Goal: Transaction & Acquisition: Purchase product/service

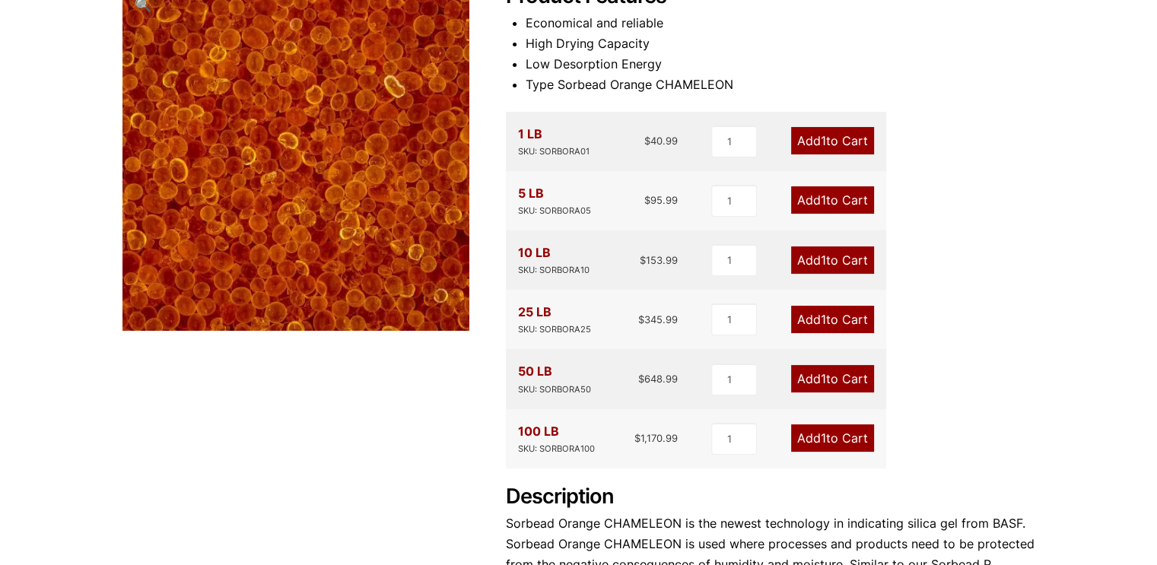
scroll to position [239, 0]
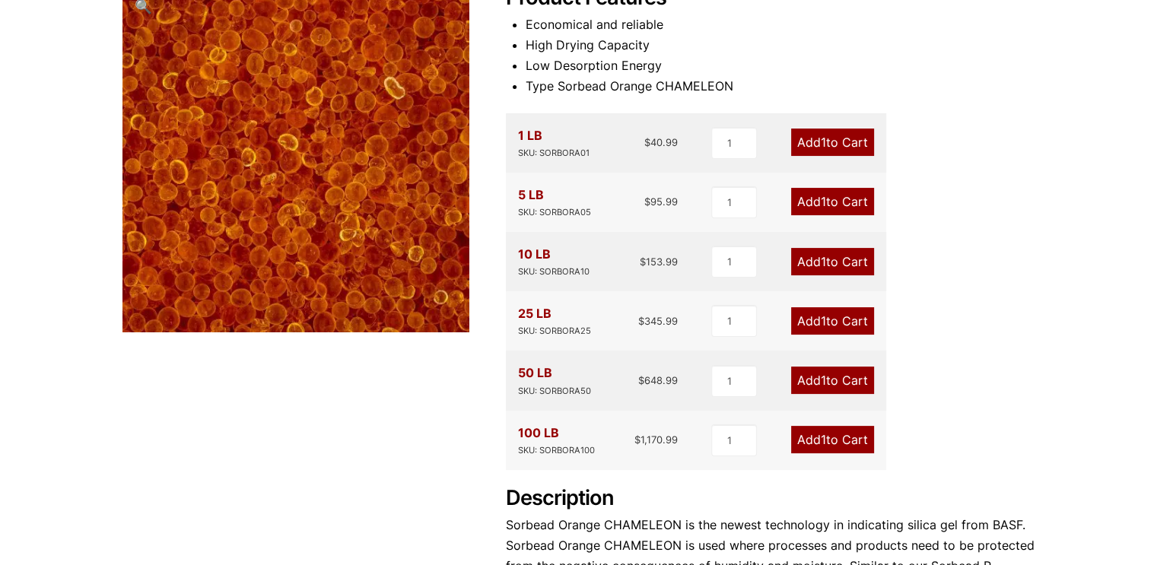
click at [847, 208] on link "Add 1 to Cart" at bounding box center [832, 201] width 83 height 27
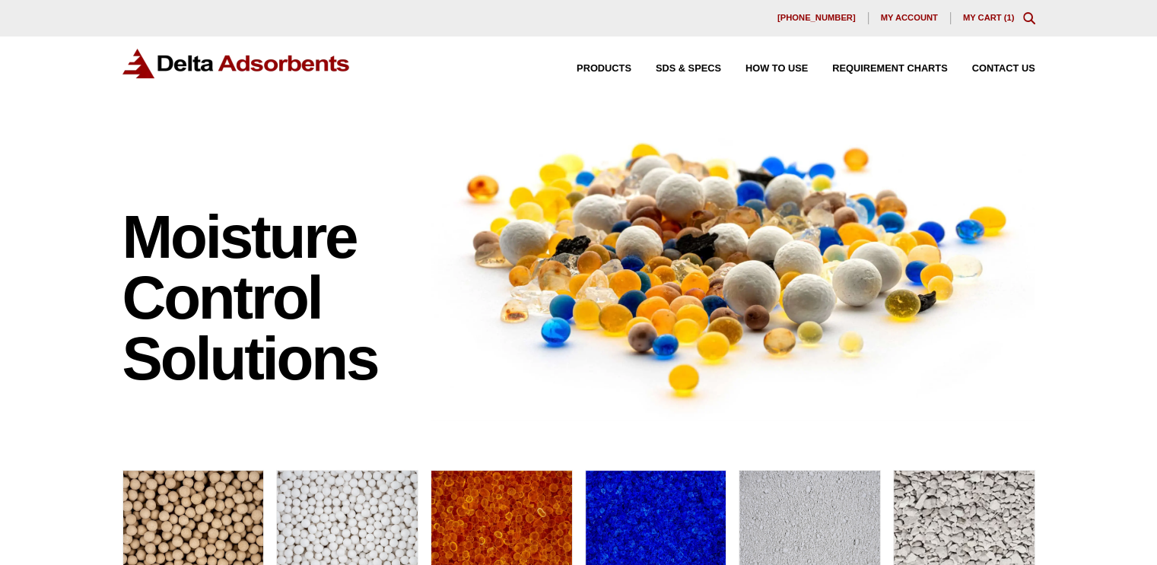
click at [984, 22] on link "My Cart ( 1 )" at bounding box center [989, 17] width 52 height 9
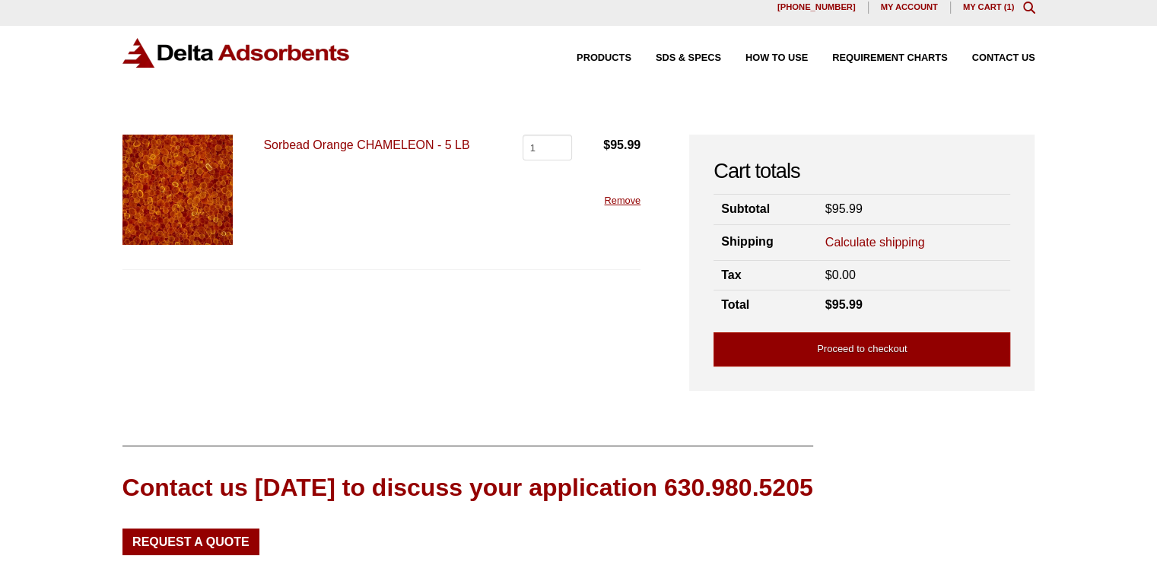
scroll to position [10, 0]
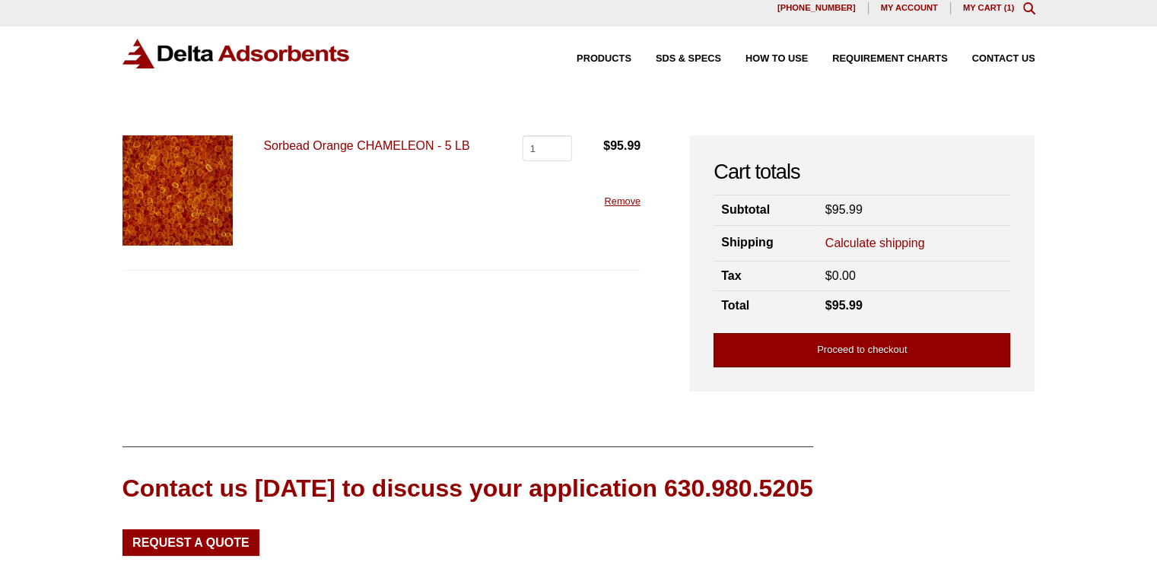
click at [867, 339] on link "Proceed to checkout" at bounding box center [861, 350] width 297 height 34
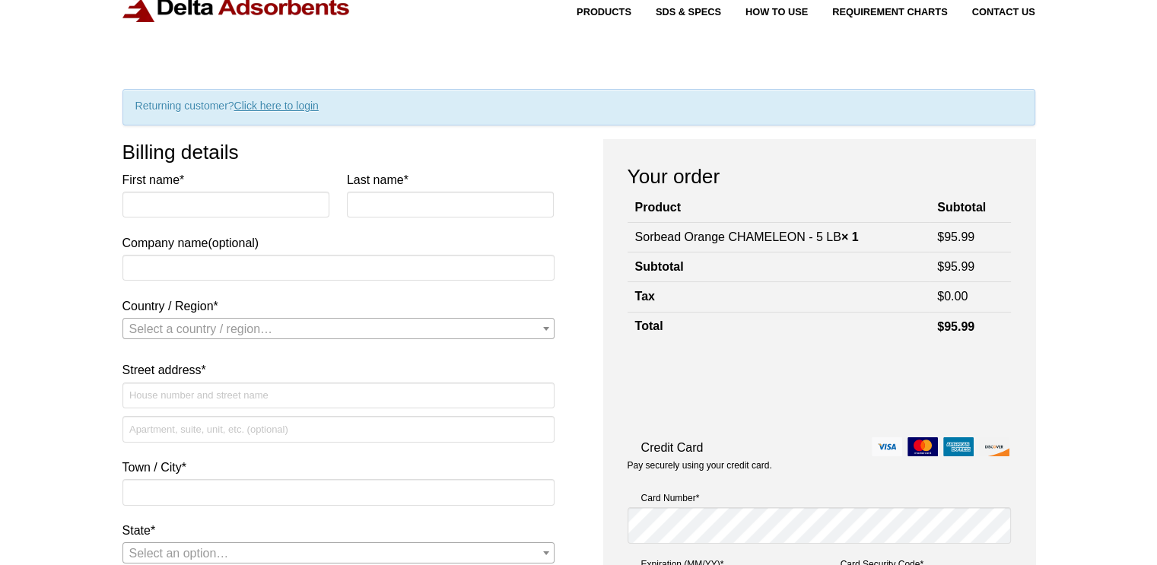
scroll to position [17, 0]
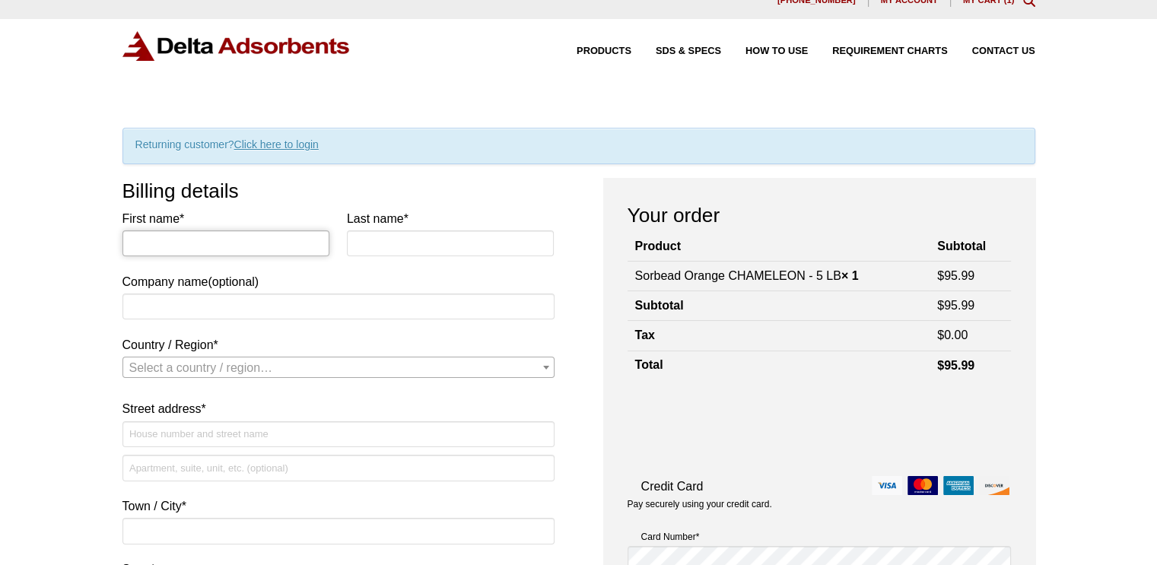
click at [208, 249] on input "First name *" at bounding box center [226, 243] width 208 height 26
type input "Tali"
type input "Caspi"
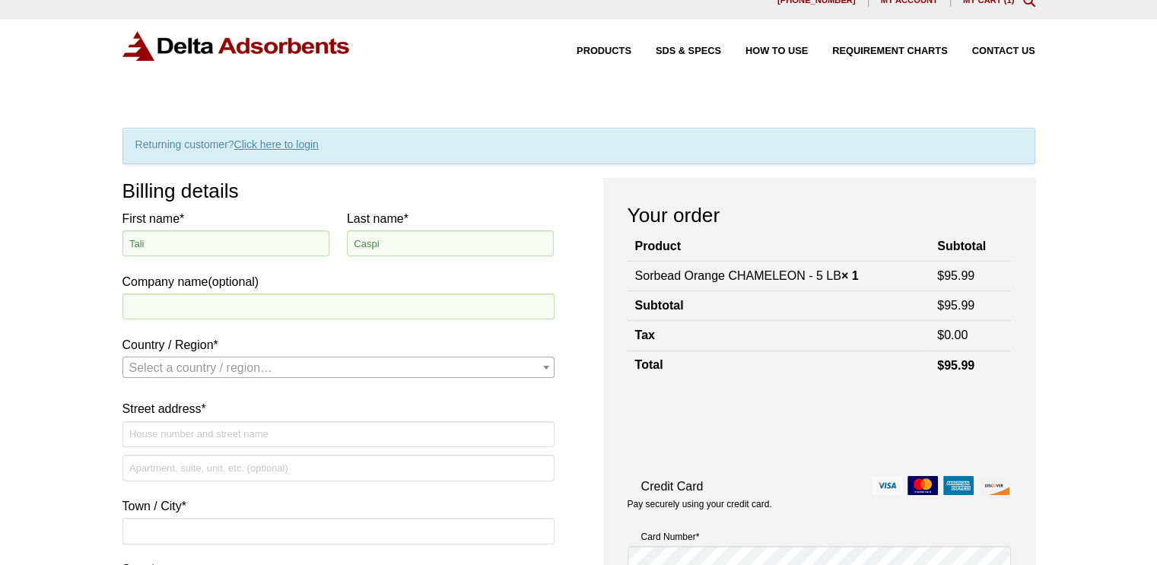
click at [218, 350] on span "*" at bounding box center [216, 344] width 5 height 13
click at [122, 356] on select "Select a country / region… Canada United States (US)" at bounding box center [122, 356] width 1 height 1
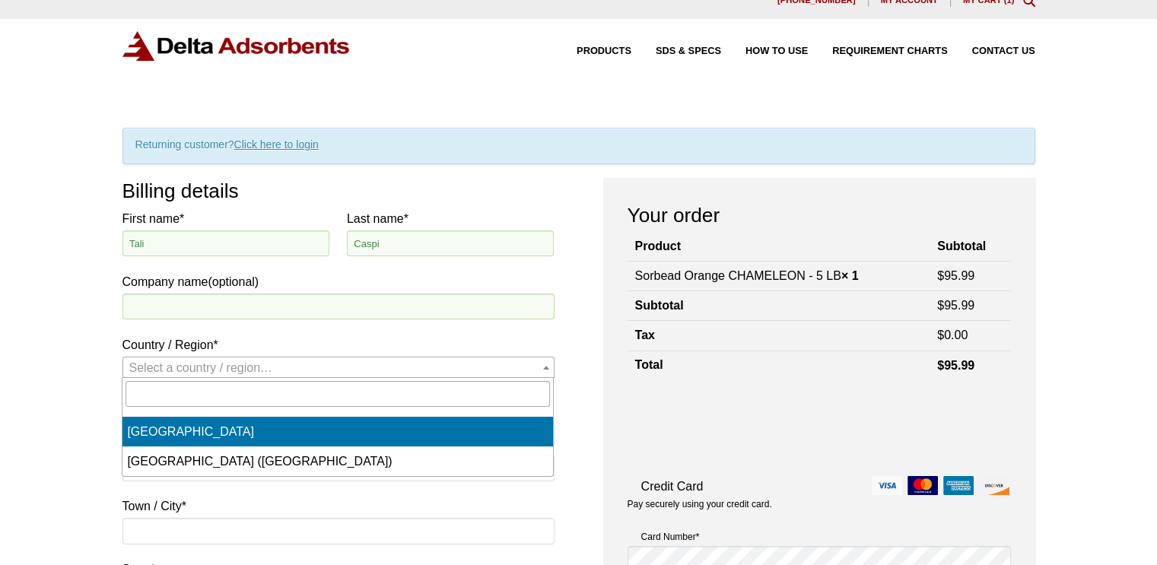
click at [230, 369] on span "Select a country / region…" at bounding box center [201, 367] width 144 height 13
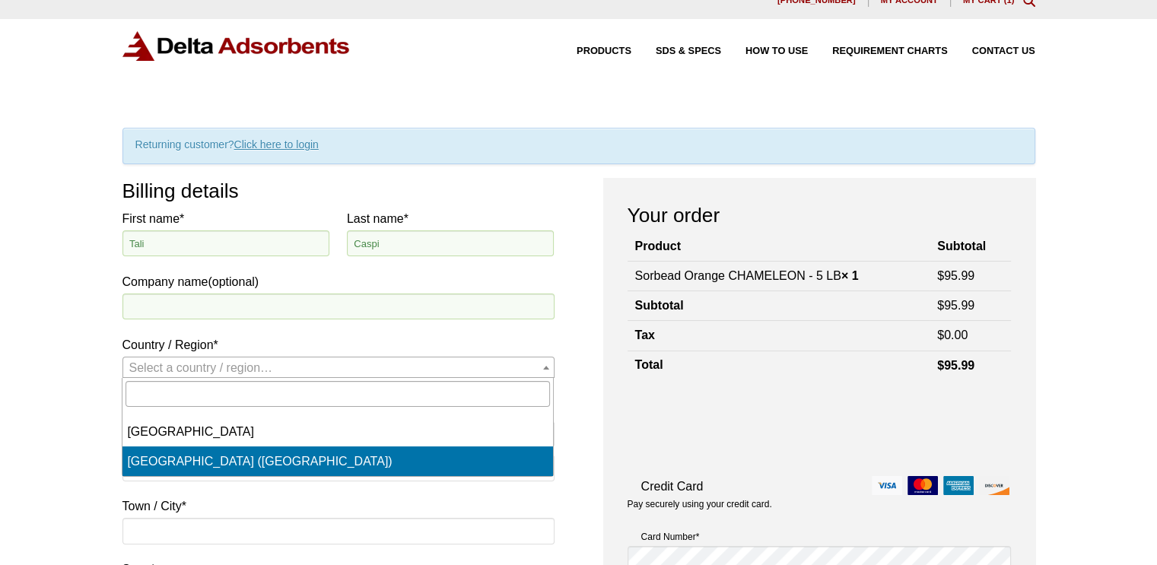
select select "US"
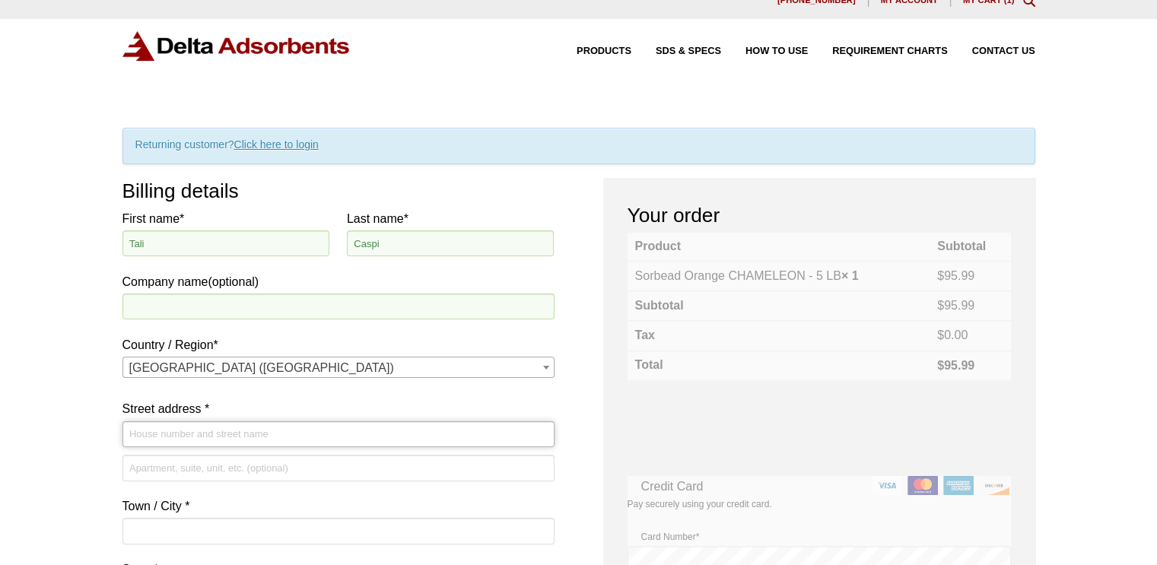
click at [205, 433] on input "Street address *" at bounding box center [338, 434] width 432 height 26
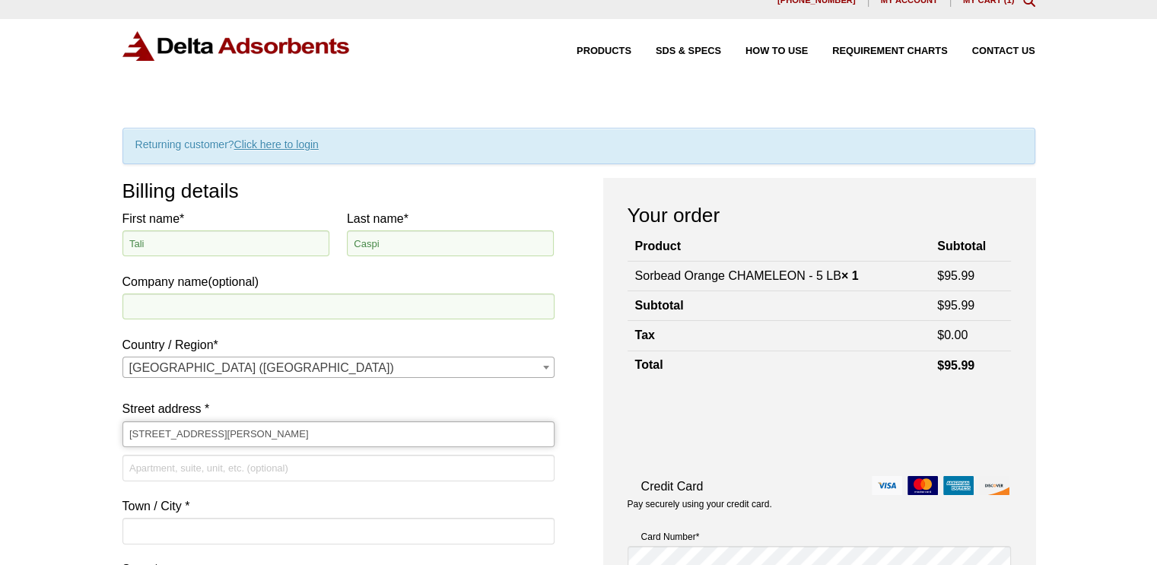
type input "[STREET_ADDRESS][PERSON_NAME]"
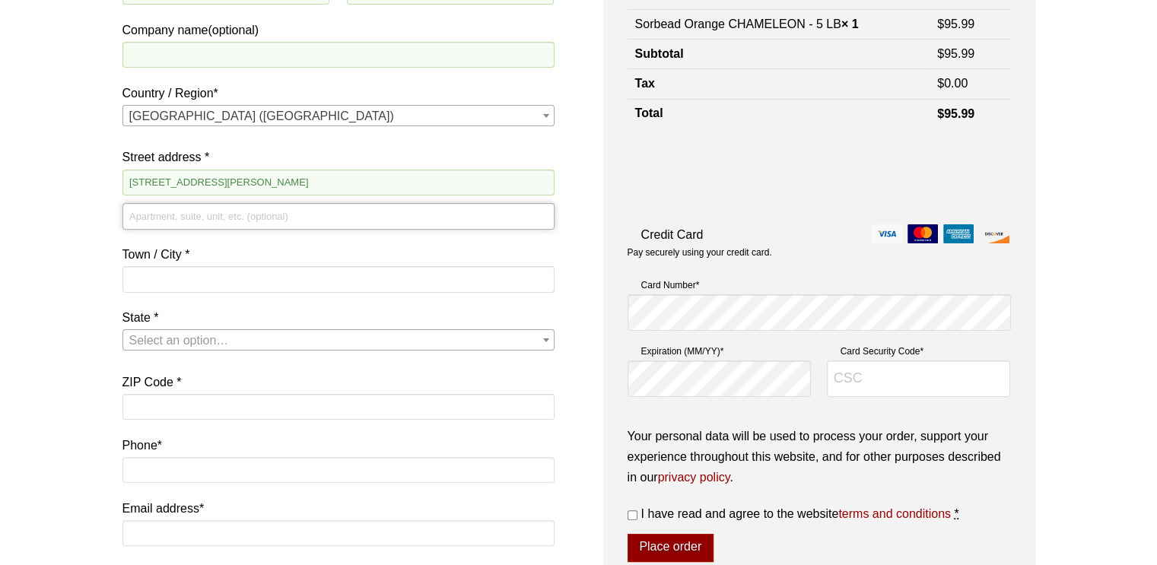
scroll to position [270, 0]
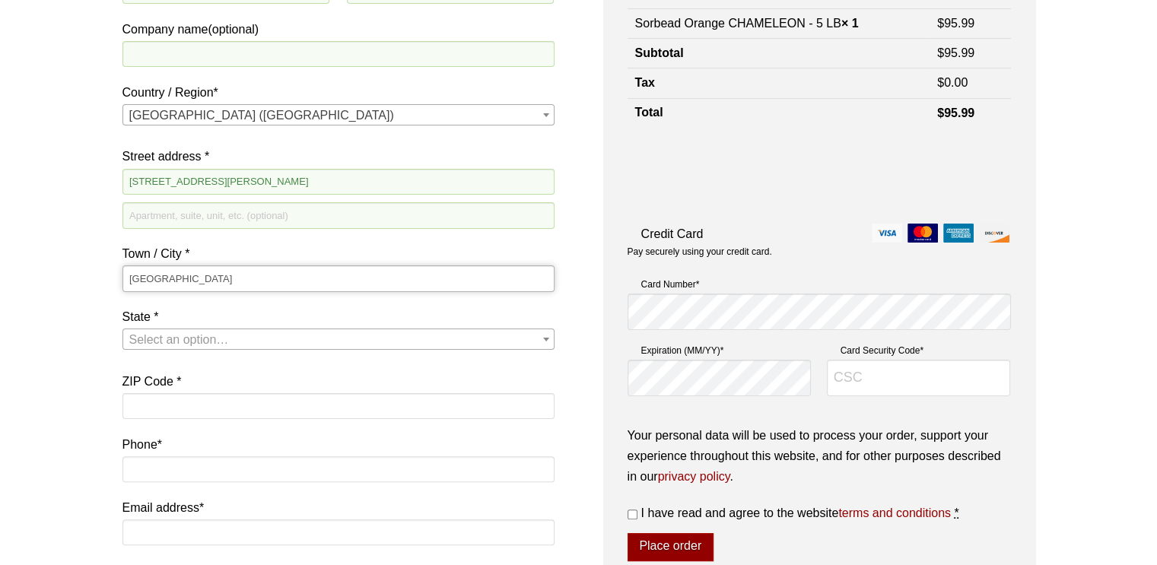
type input "Sacramento"
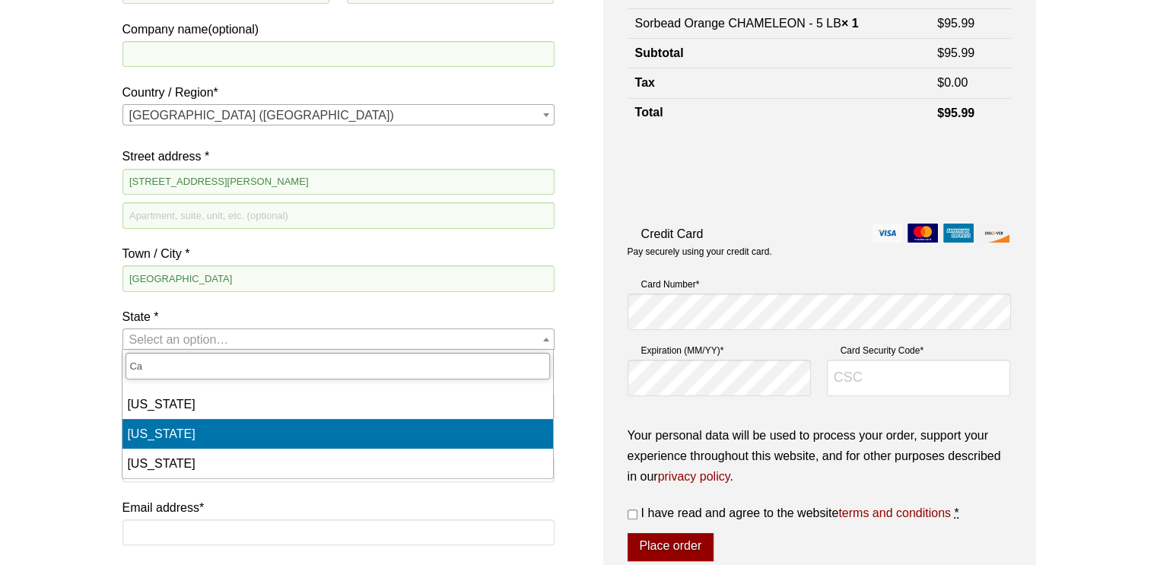
type input "Ca"
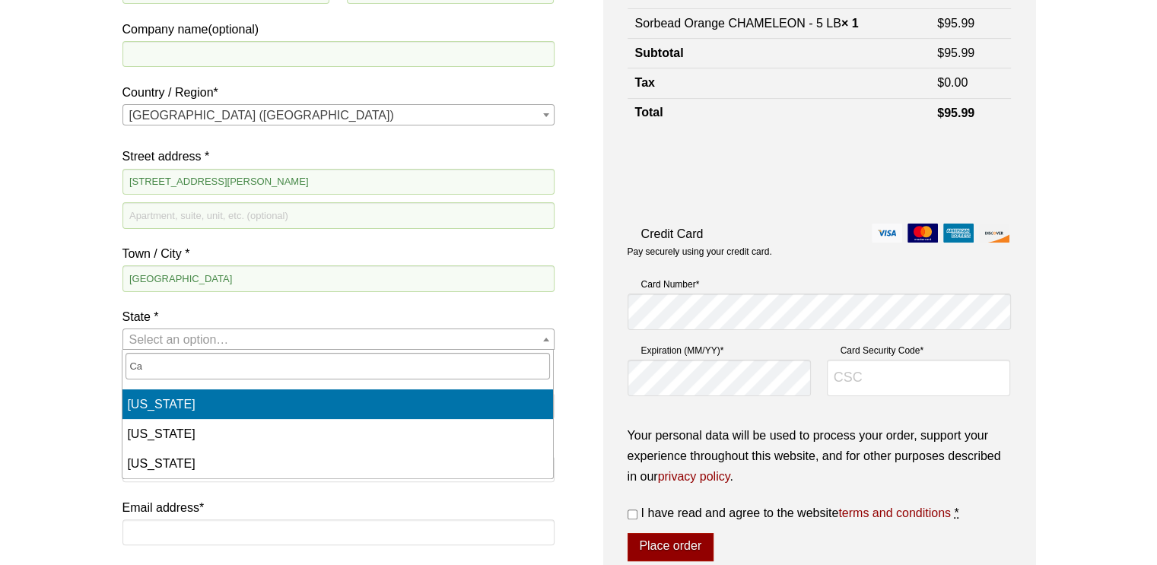
select select "CA"
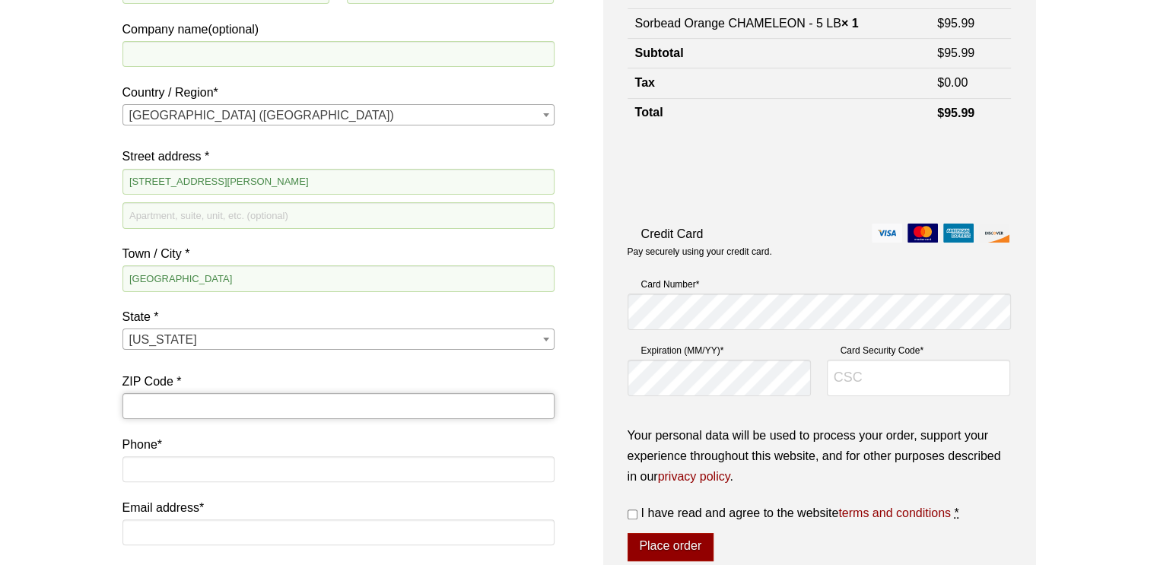
click at [195, 415] on input "ZIP Code *" at bounding box center [338, 406] width 432 height 26
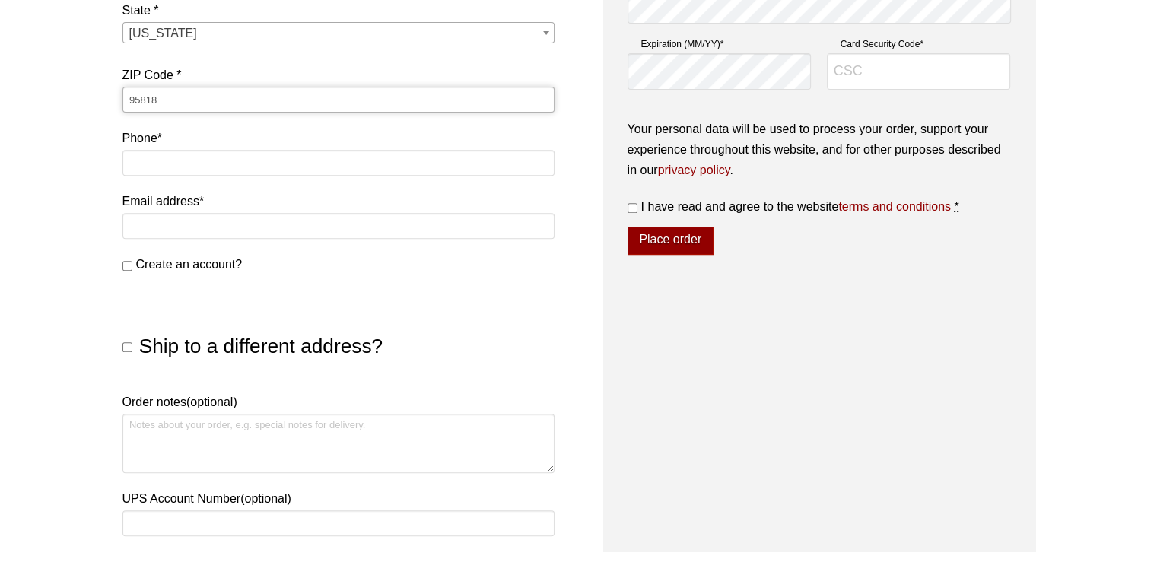
scroll to position [577, 0]
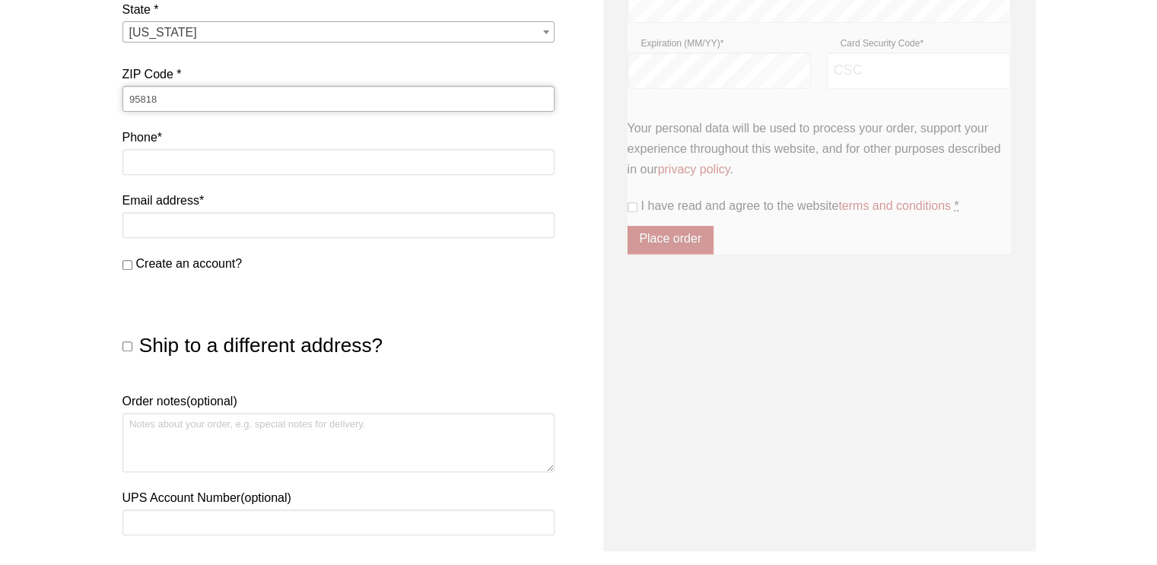
type input "95818"
click at [233, 130] on label "Phone *" at bounding box center [338, 137] width 432 height 21
click at [233, 149] on input "Phone *" at bounding box center [338, 162] width 432 height 26
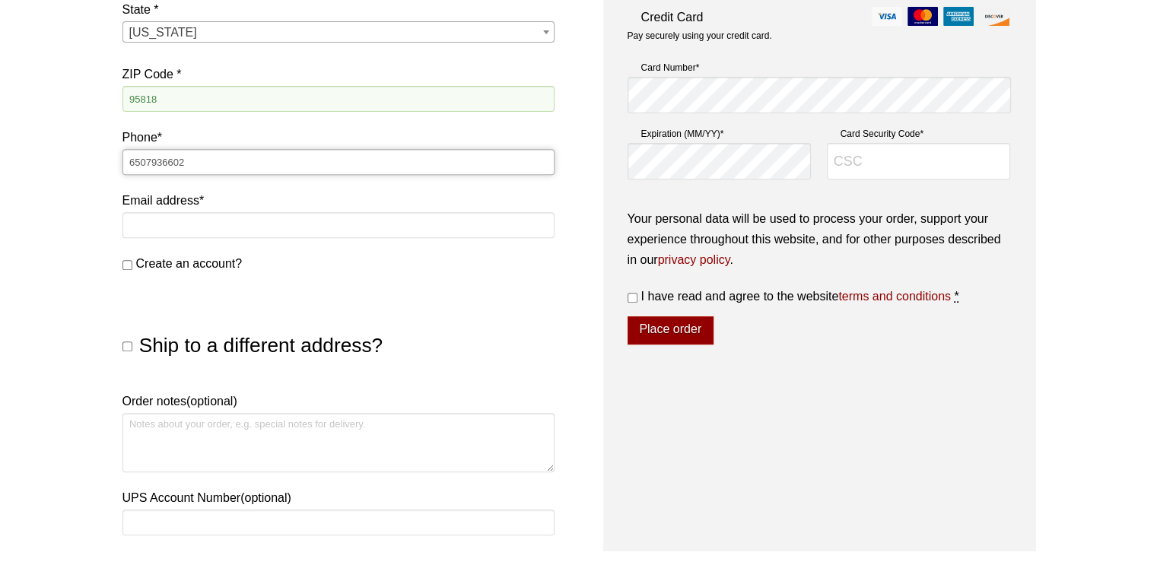
type input "6507936602"
click at [168, 225] on input "Email address *" at bounding box center [338, 225] width 432 height 26
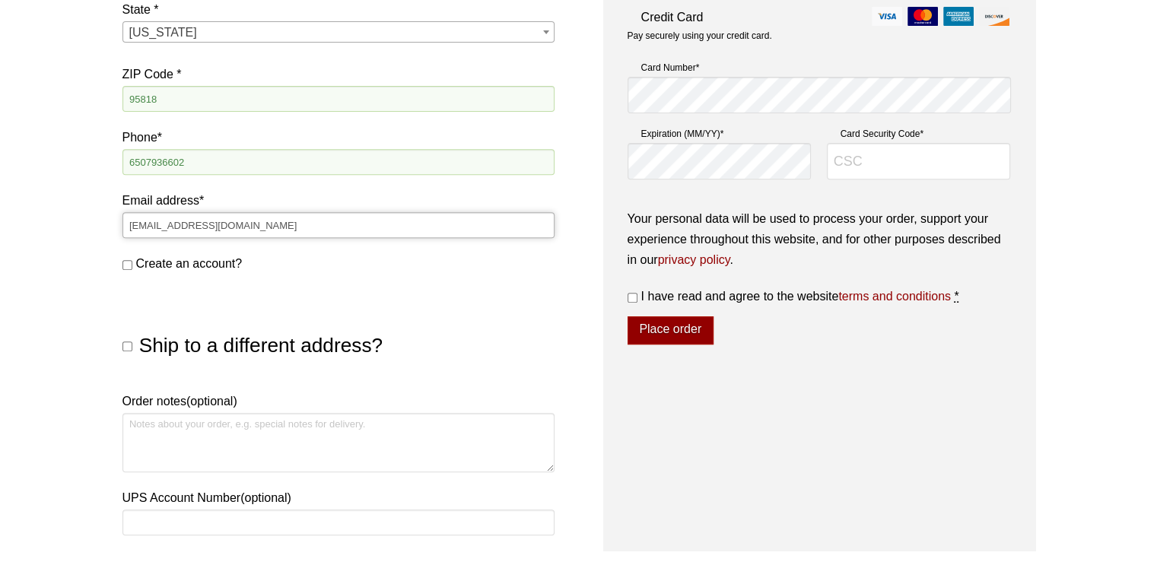
type input "[EMAIL_ADDRESS][DOMAIN_NAME]"
click at [22, 252] on div "Our website has detected that you are using an outdated browser that will preve…" at bounding box center [578, 170] width 1157 height 1494
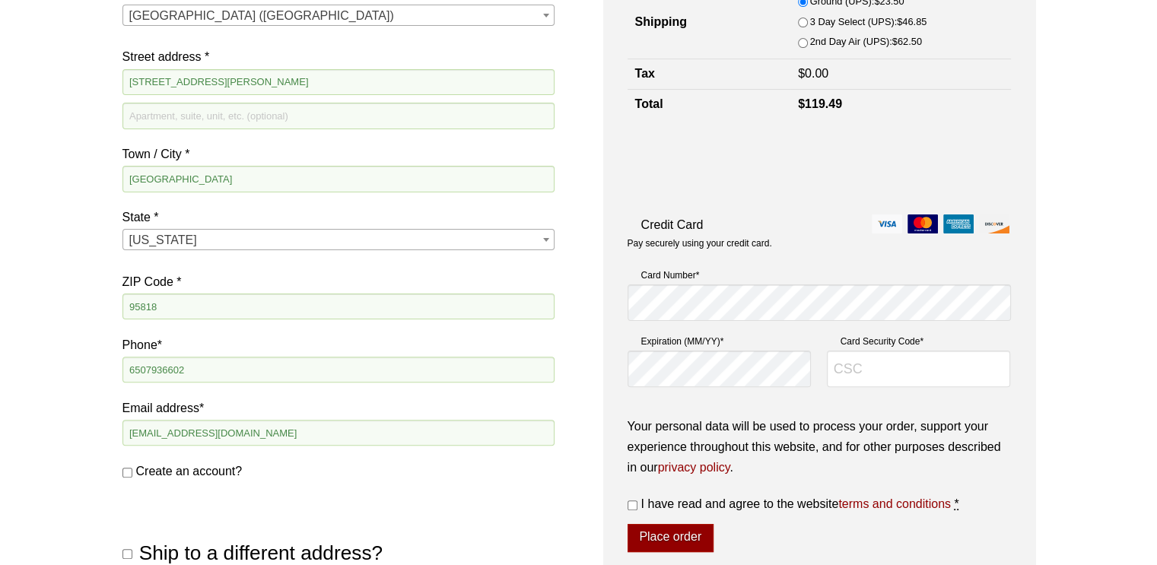
scroll to position [505, 0]
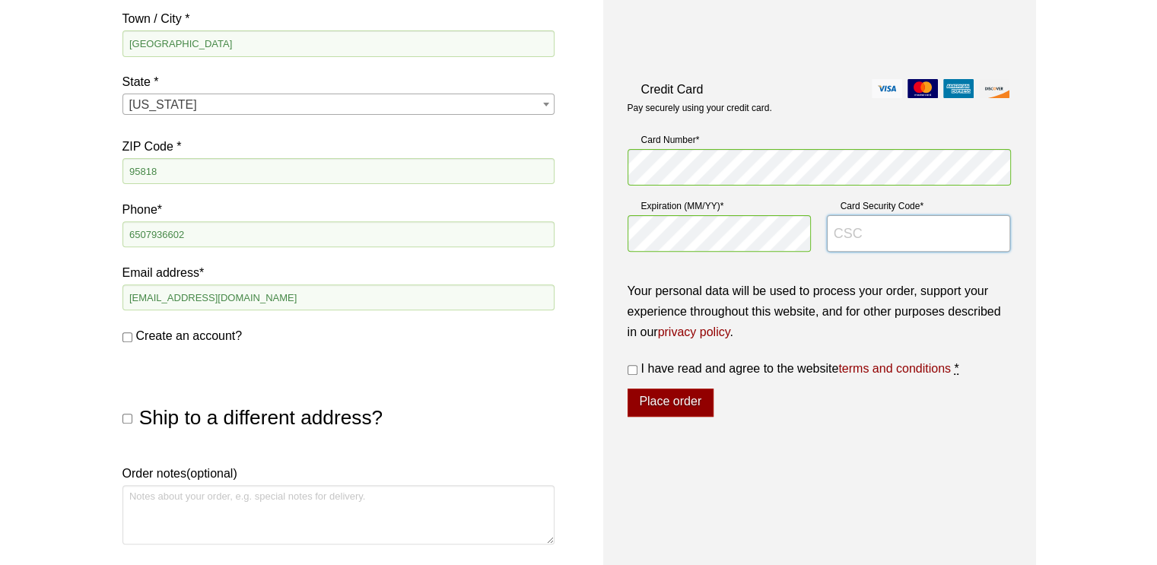
click at [864, 239] on input "Card Security Code *" at bounding box center [919, 233] width 184 height 37
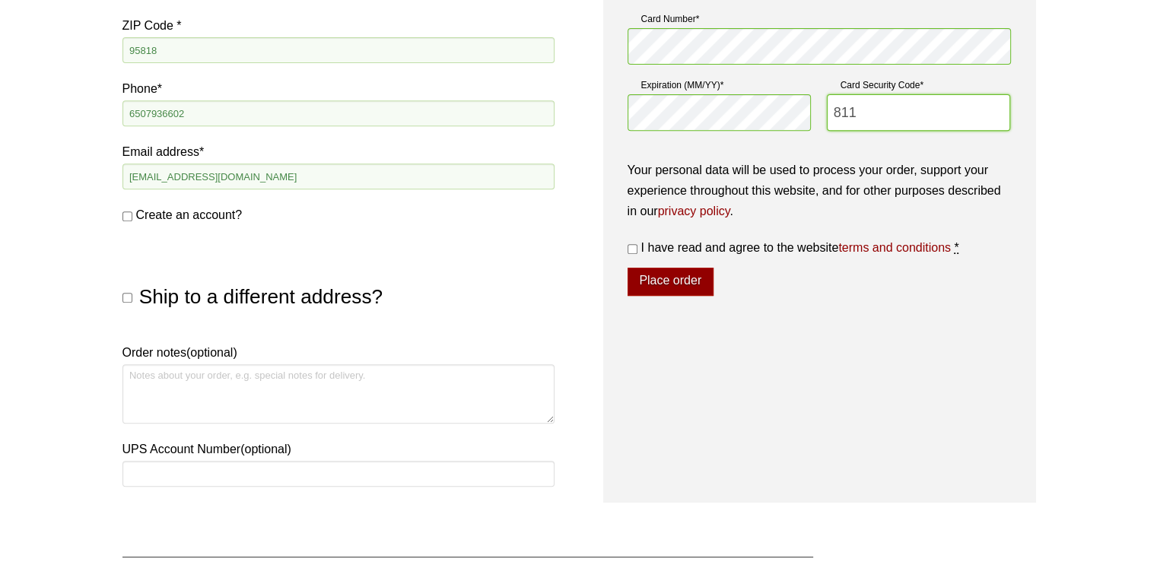
scroll to position [627, 0]
type input "811"
click at [633, 247] on input "I have read and agree to the website terms and conditions *" at bounding box center [632, 248] width 10 height 10
checkbox input "true"
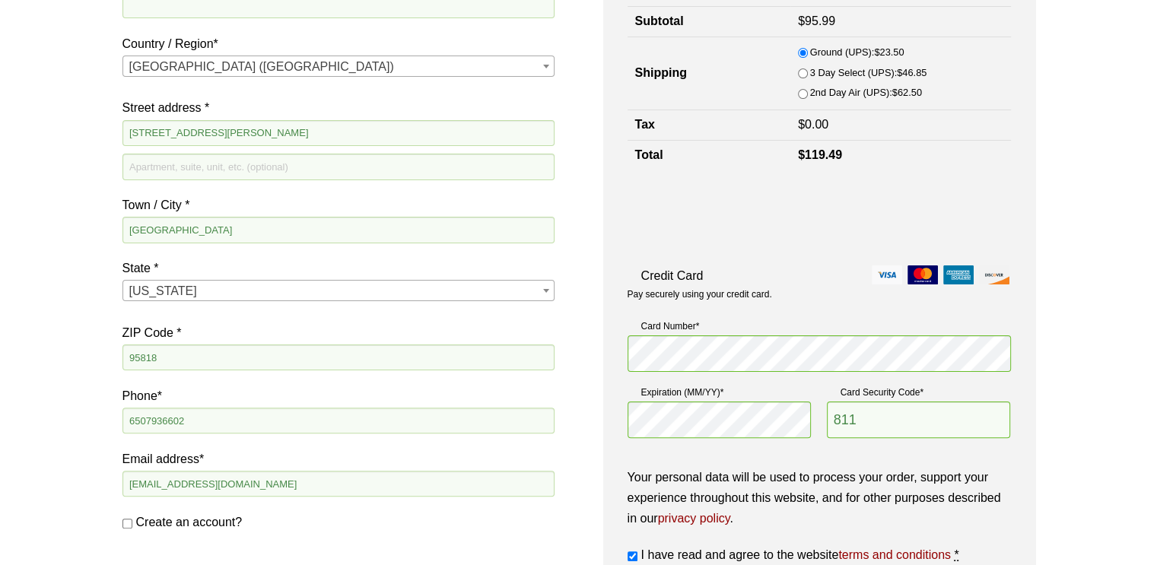
scroll to position [487, 0]
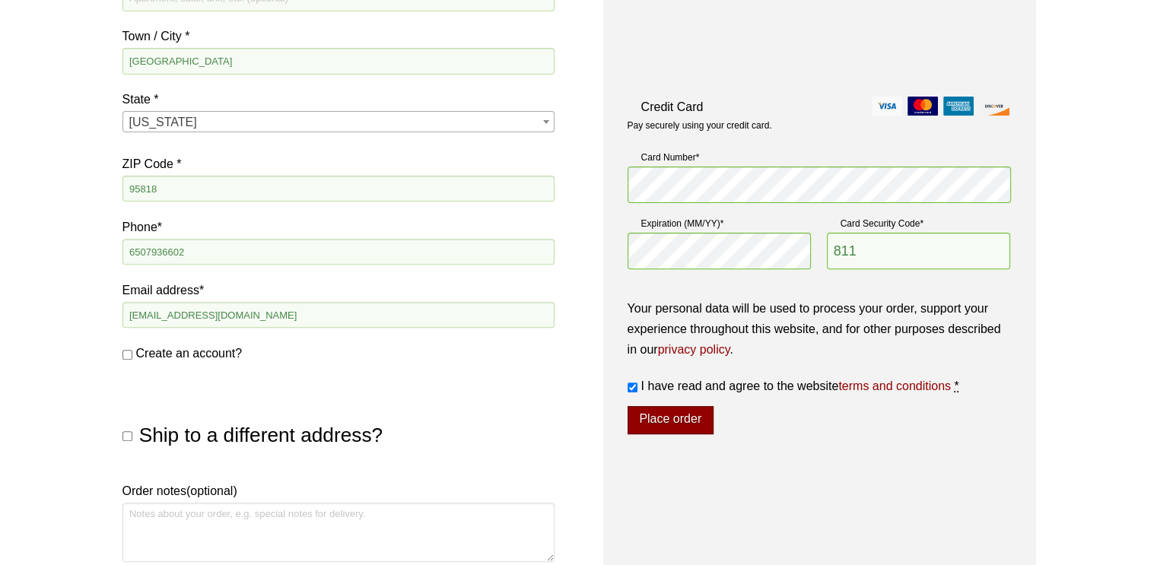
click at [700, 427] on button "Place order" at bounding box center [670, 420] width 86 height 29
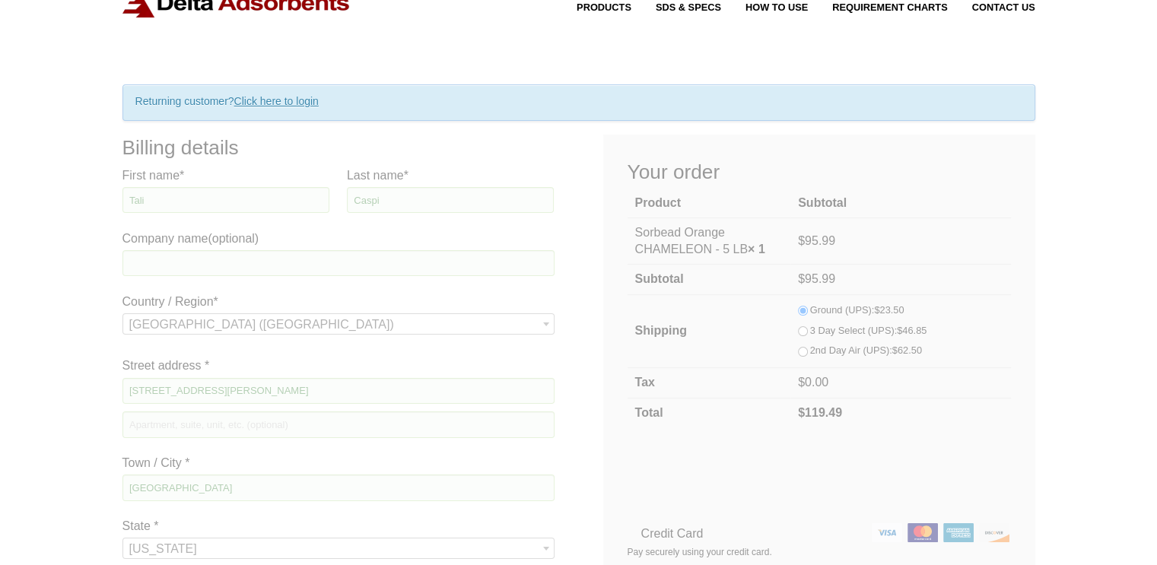
scroll to position [60, 0]
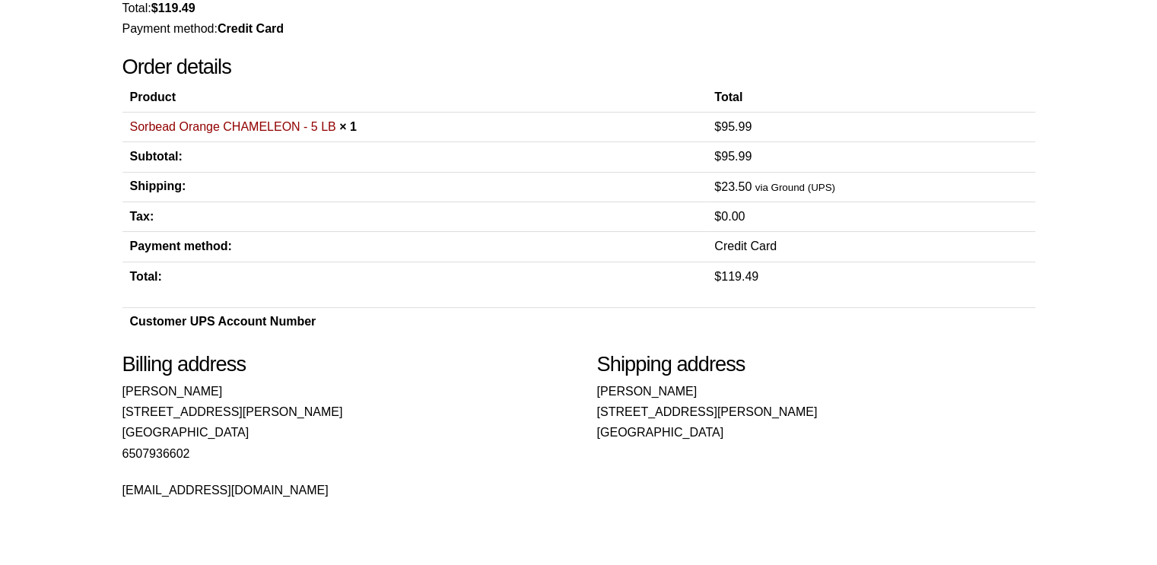
scroll to position [237, 0]
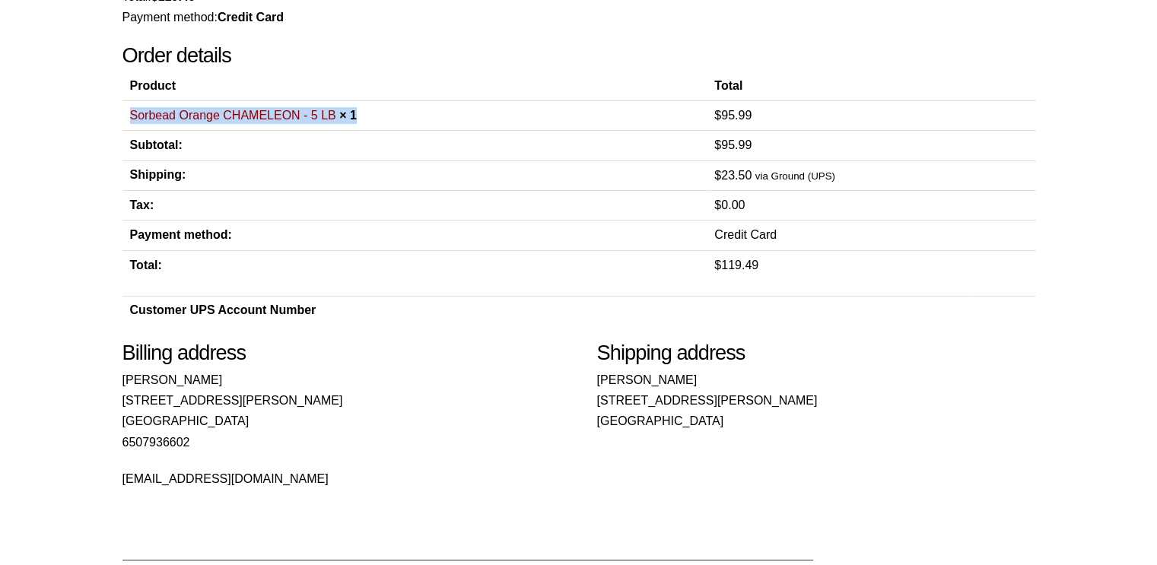
drag, startPoint x: 389, startPoint y: 126, endPoint x: 124, endPoint y: 115, distance: 265.6
click at [124, 115] on td "Sorbead Orange CHAMELEON - 5 LB × 1" at bounding box center [414, 115] width 585 height 30
copy td "Sorbead Orange CHAMELEON - 5 LB × 1"
